Goal: Register for event/course

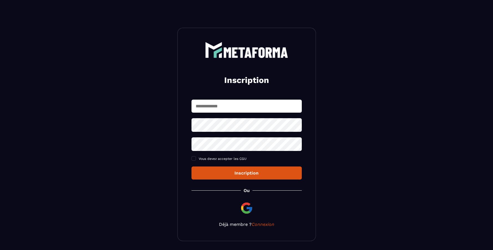
click at [233, 103] on input "text" at bounding box center [246, 105] width 110 height 13
type input "**********"
click at [295, 126] on icon at bounding box center [295, 124] width 7 height 7
click at [295, 126] on icon at bounding box center [296, 125] width 6 height 4
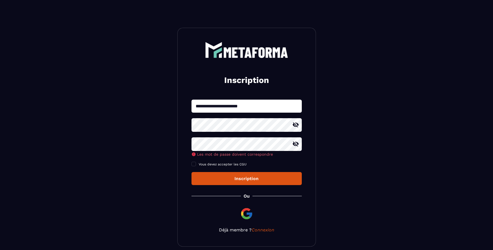
click at [293, 143] on icon at bounding box center [295, 143] width 7 height 7
click at [298, 127] on icon at bounding box center [295, 124] width 7 height 7
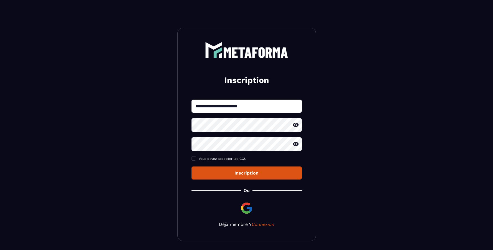
click at [295, 144] on icon at bounding box center [296, 144] width 6 height 4
click at [296, 128] on icon at bounding box center [295, 124] width 7 height 7
click at [193, 161] on div "**********" at bounding box center [246, 139] width 110 height 80
click at [193, 160] on span at bounding box center [193, 158] width 4 height 4
click at [246, 175] on div "Inscription" at bounding box center [246, 172] width 101 height 5
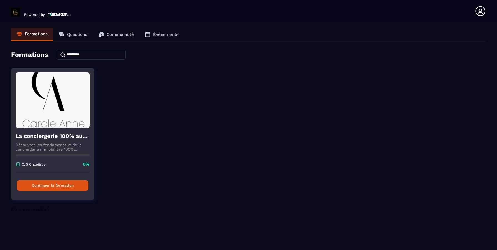
click at [58, 186] on button "Continuer la formation" at bounding box center [52, 185] width 71 height 11
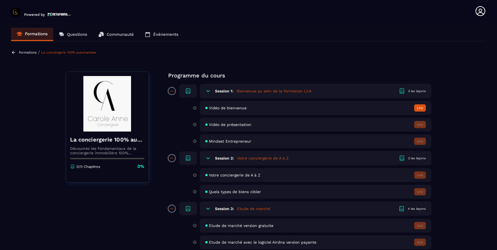
click at [29, 32] on p "Formations" at bounding box center [36, 33] width 23 height 5
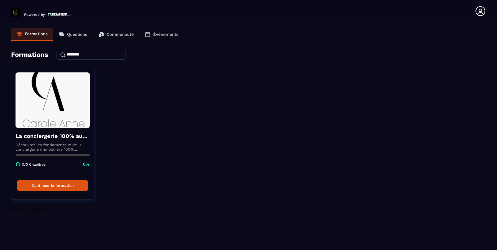
click at [479, 12] on icon at bounding box center [480, 11] width 11 height 11
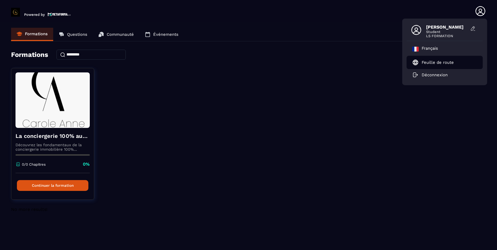
click at [436, 59] on link "Feuille de route" at bounding box center [433, 62] width 42 height 7
click at [471, 29] on icon at bounding box center [473, 29] width 6 height 6
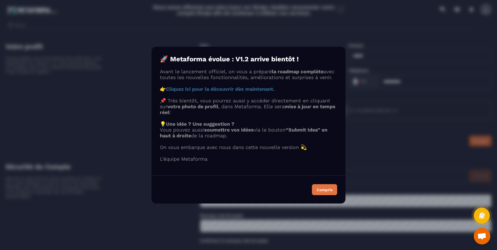
click at [326, 195] on button "Compris" at bounding box center [324, 189] width 25 height 11
